Goal: Task Accomplishment & Management: Complete application form

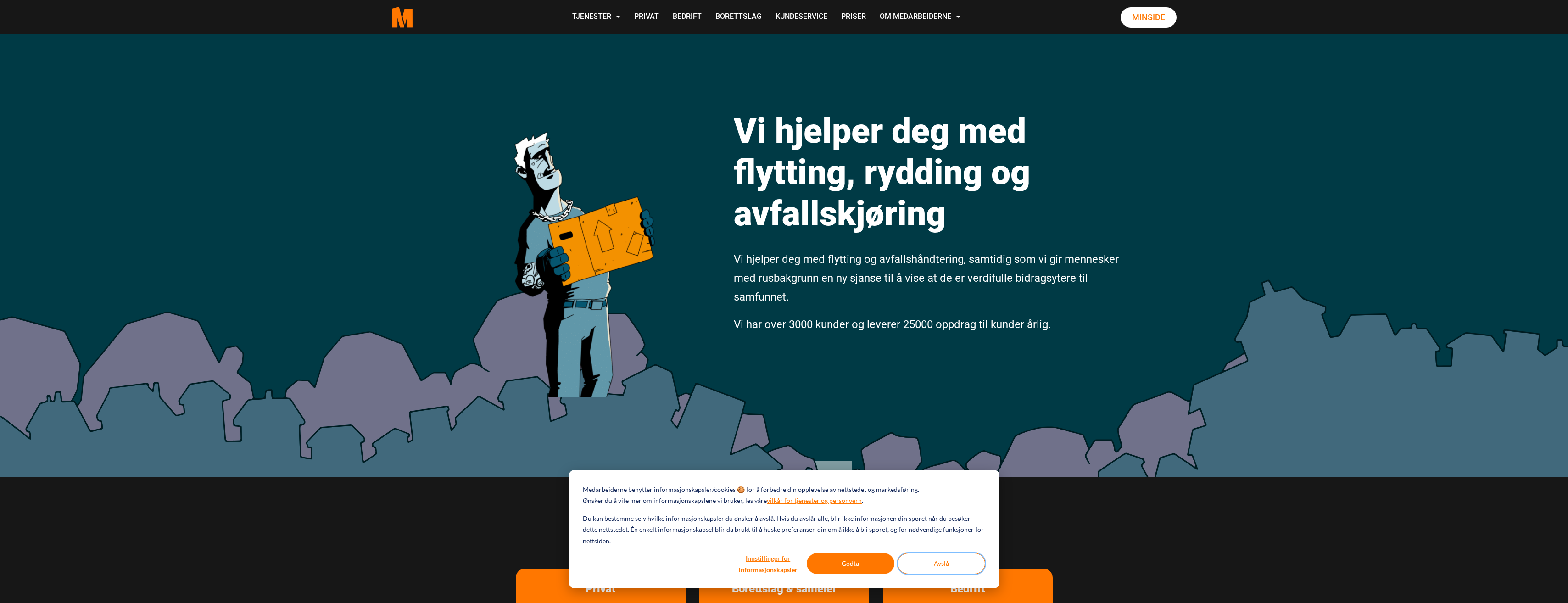
click at [949, 562] on button "Avslå" at bounding box center [941, 563] width 88 height 21
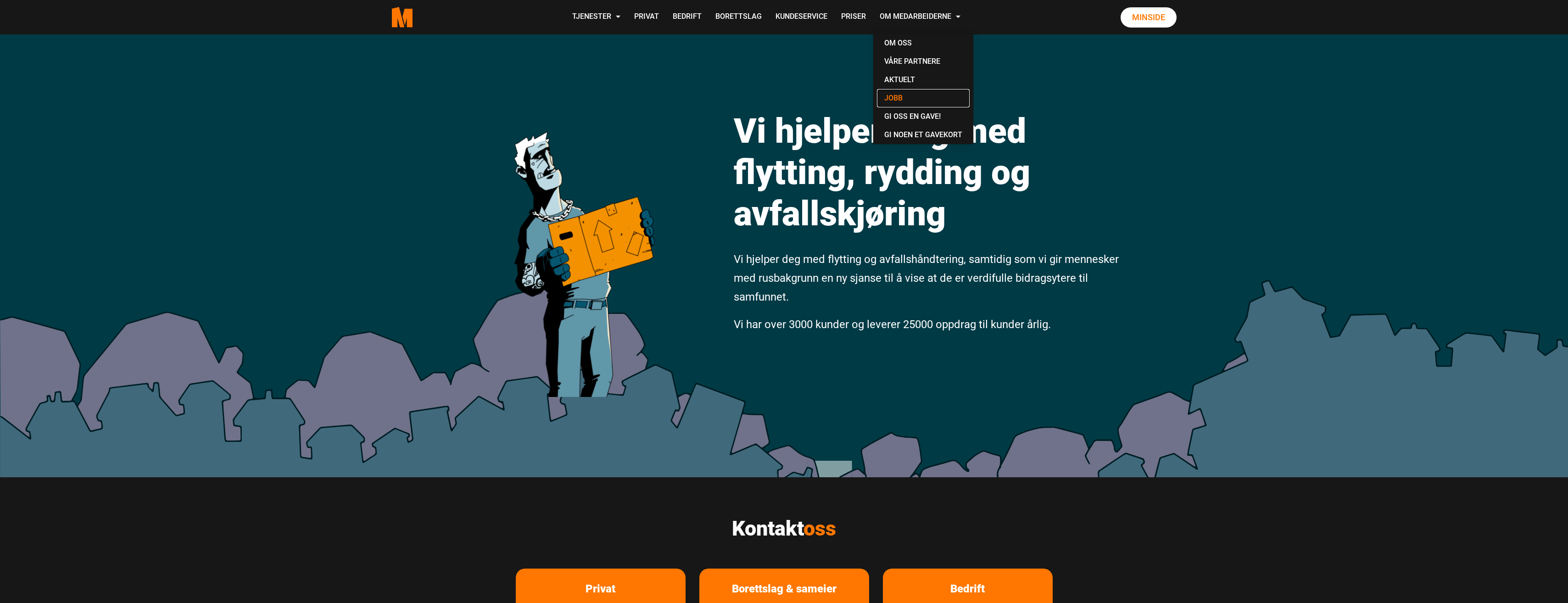
click at [895, 95] on link "Jobb" at bounding box center [923, 98] width 93 height 18
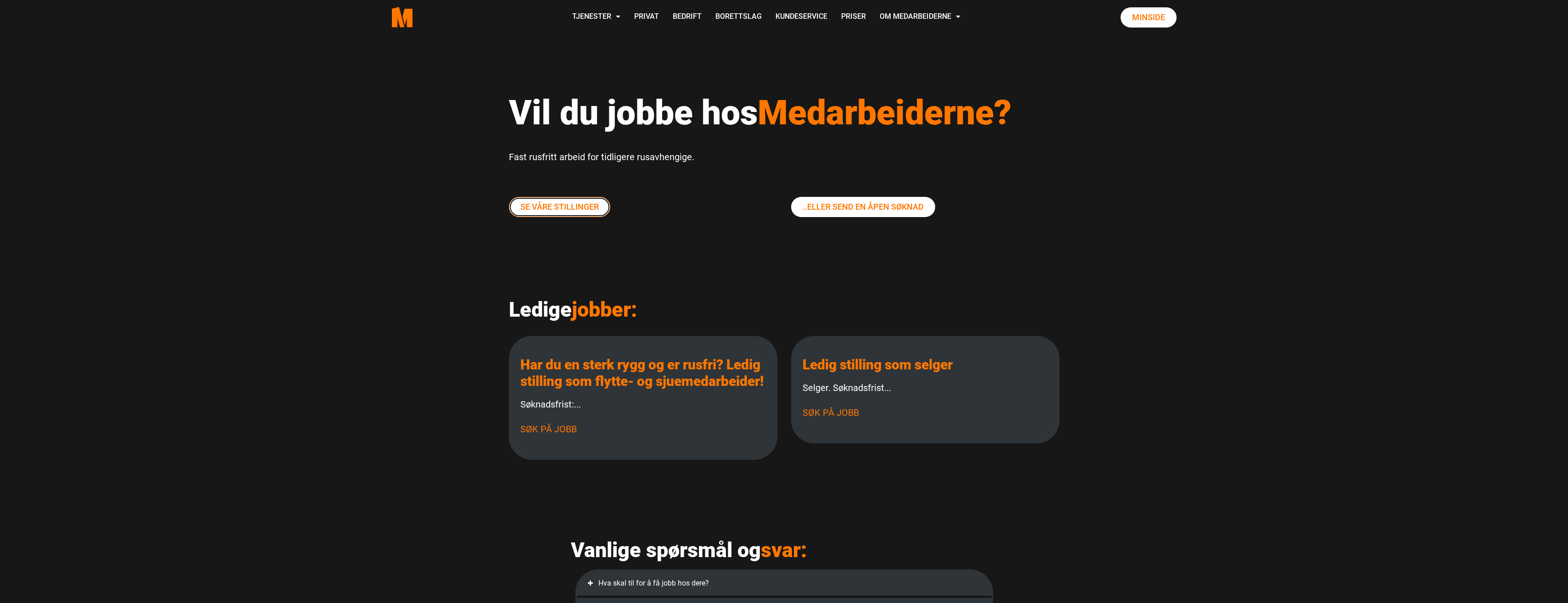
click at [567, 210] on link "Se våre stillinger" at bounding box center [560, 206] width 101 height 20
click at [566, 208] on link "Se våre stillinger" at bounding box center [560, 206] width 101 height 20
click at [541, 207] on link "Se våre stillinger" at bounding box center [560, 206] width 101 height 20
click at [569, 206] on link "Se våre stillinger" at bounding box center [560, 206] width 101 height 20
click at [538, 434] on link "Søk på jobb" at bounding box center [548, 428] width 56 height 11
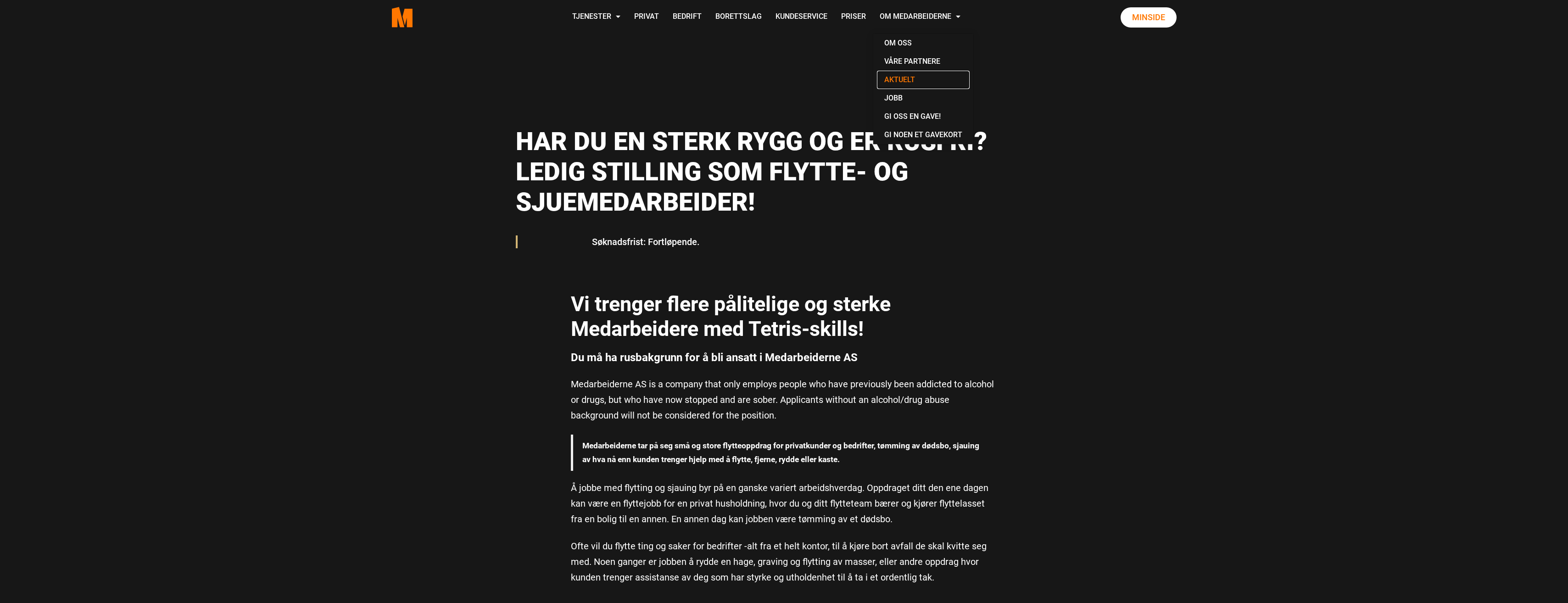
click at [903, 76] on link "Aktuelt" at bounding box center [923, 80] width 93 height 18
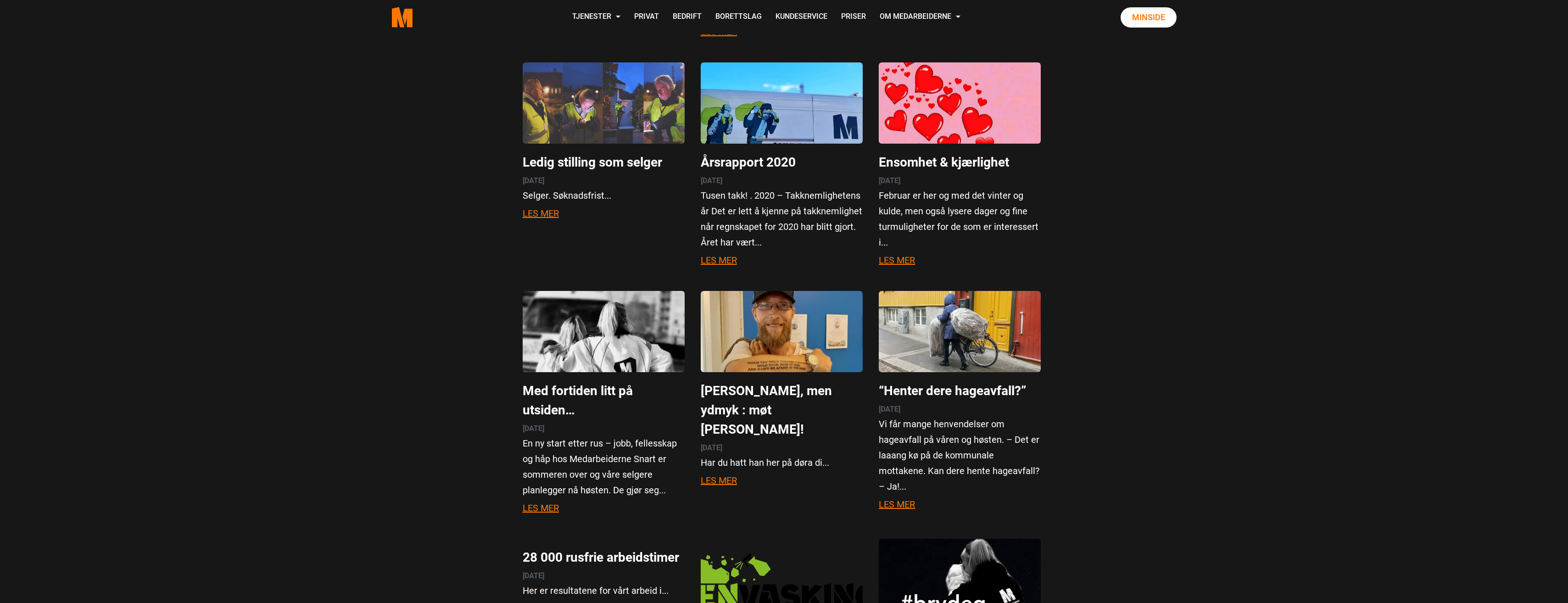
scroll to position [3119, 0]
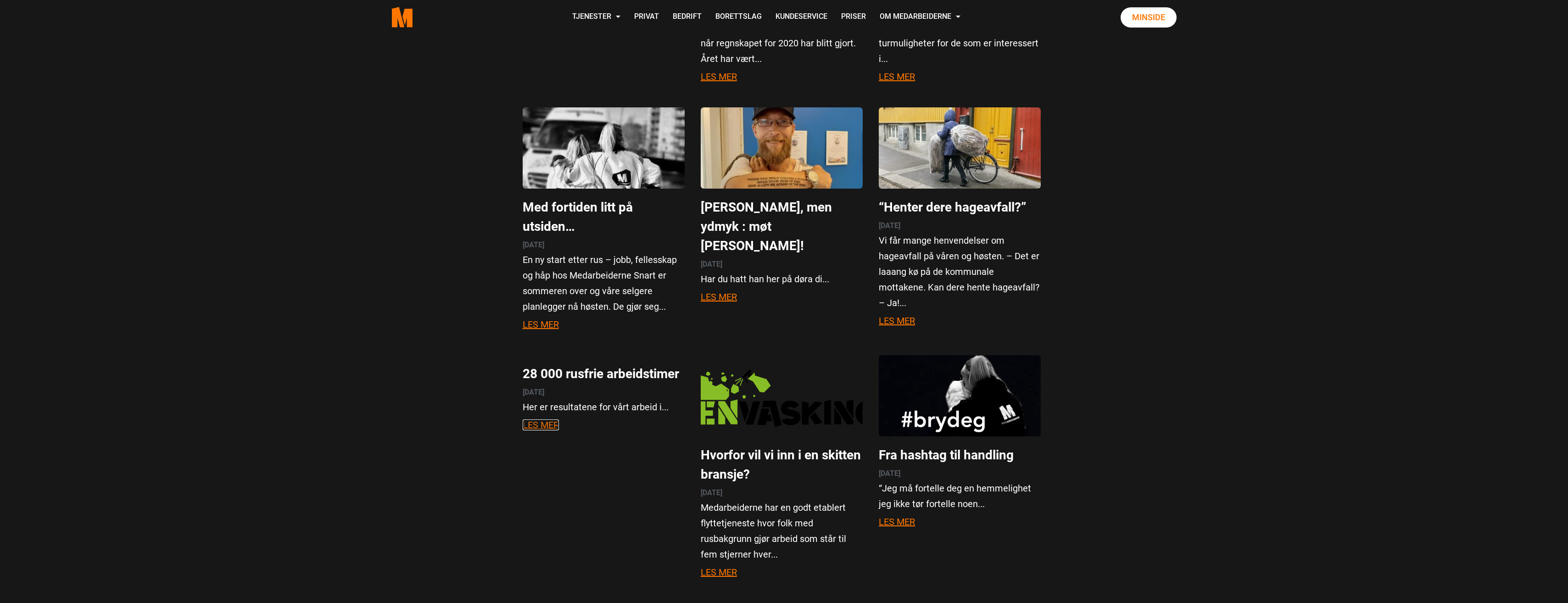
click at [538, 419] on link "Les mer" at bounding box center [541, 425] width 36 height 11
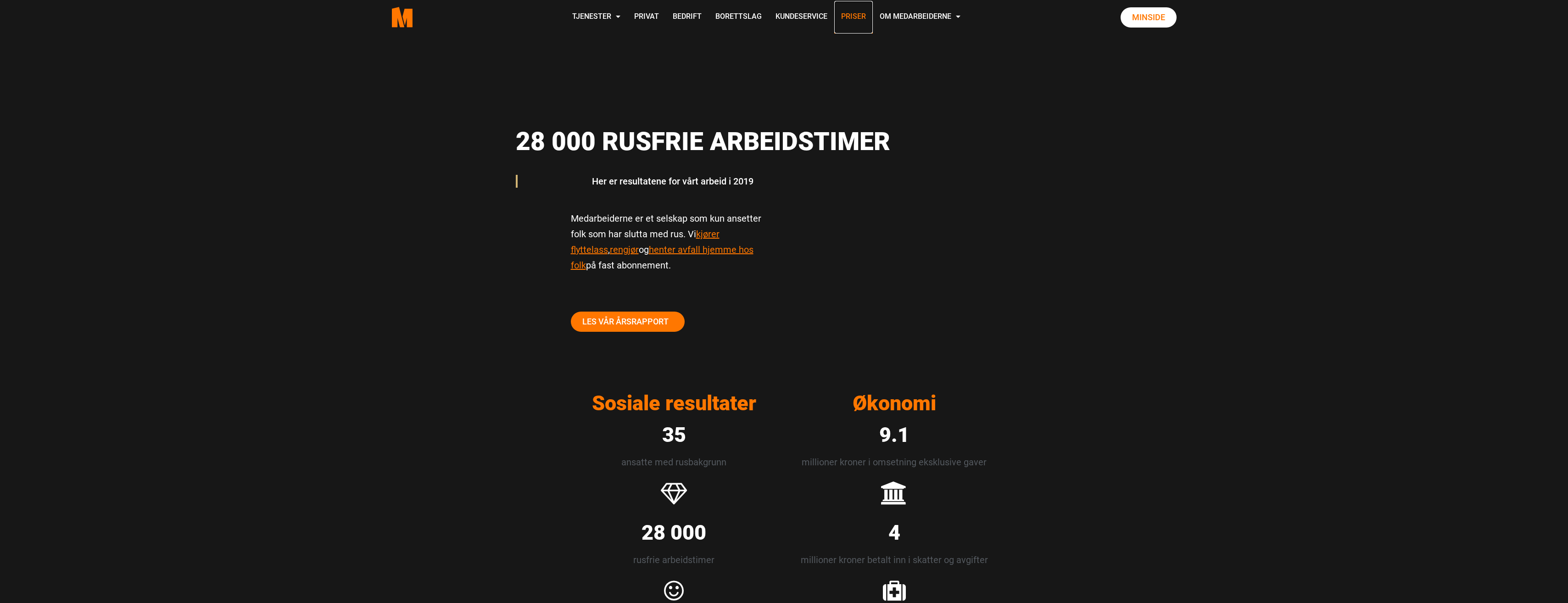
click at [860, 16] on link "Priser" at bounding box center [853, 17] width 38 height 32
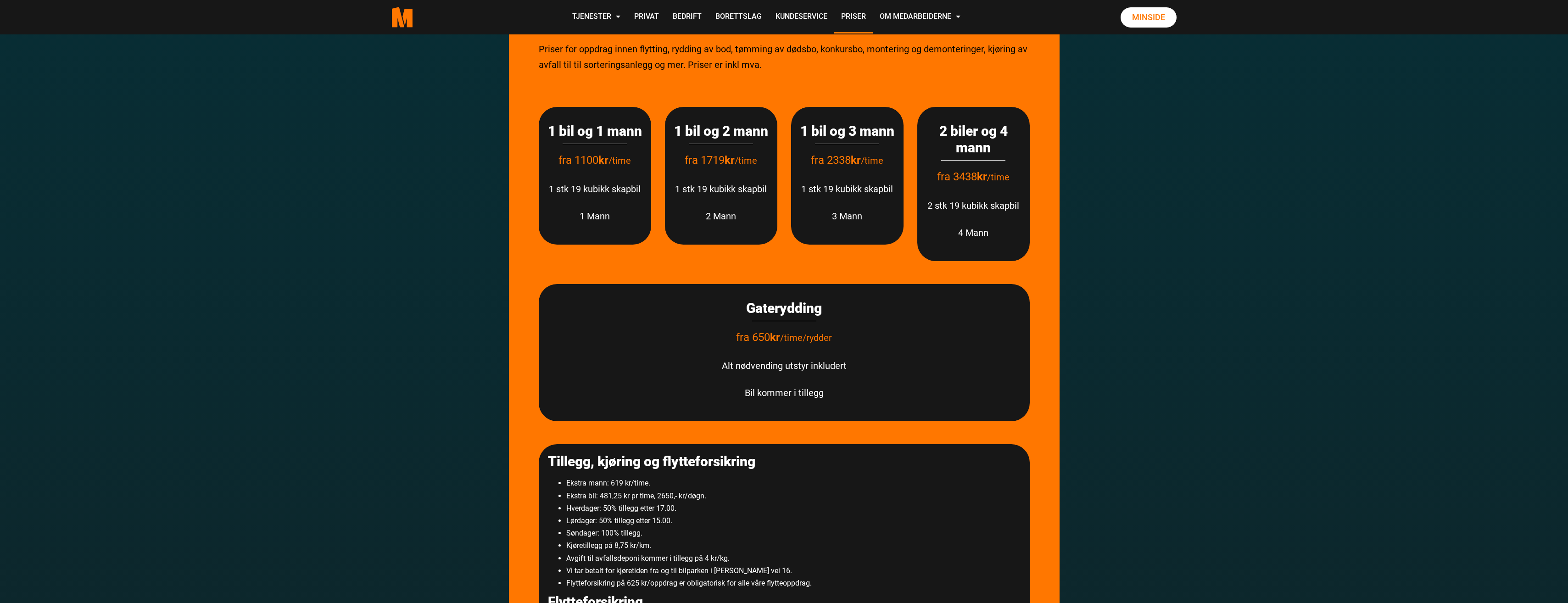
scroll to position [1129, 0]
